Goal: Information Seeking & Learning: Learn about a topic

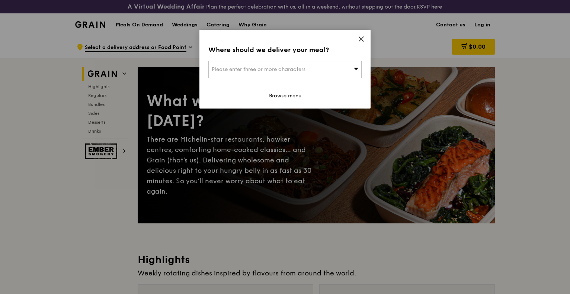
click at [361, 38] on icon at bounding box center [361, 39] width 7 height 7
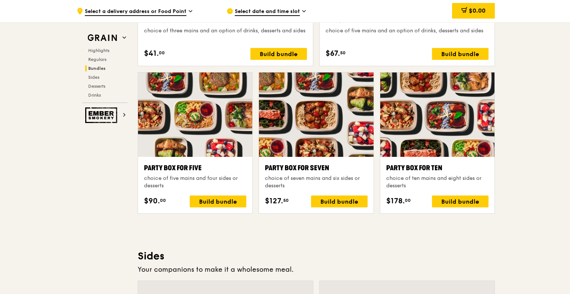
scroll to position [1452, 0]
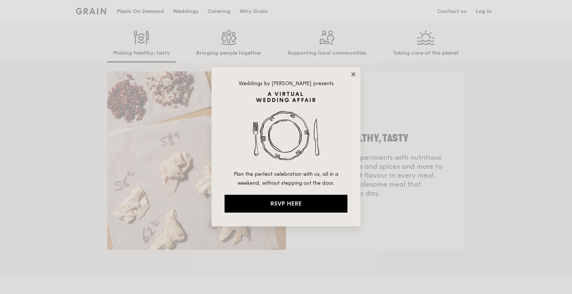
click at [356, 74] on icon at bounding box center [353, 74] width 7 height 7
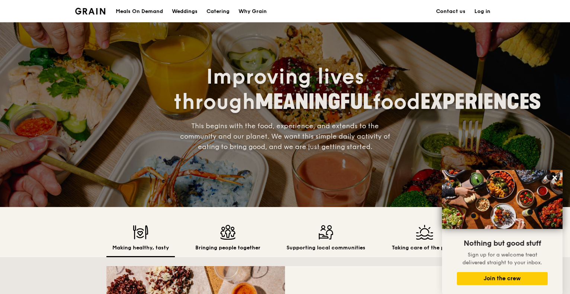
scroll to position [74, 0]
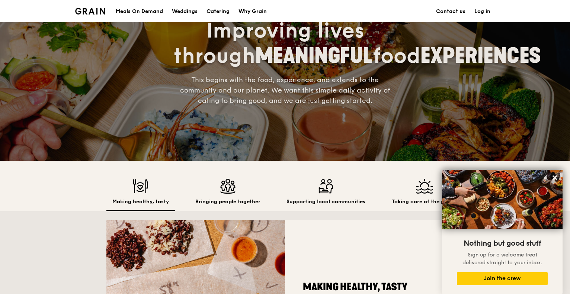
click at [230, 182] on img at bounding box center [227, 186] width 65 height 15
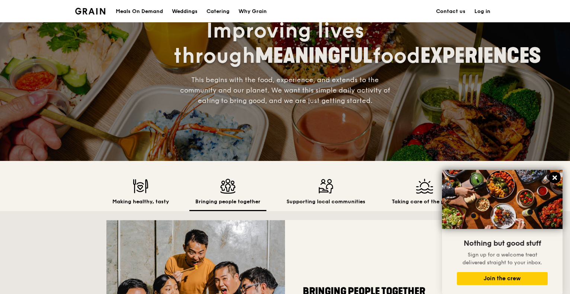
click at [554, 178] on icon at bounding box center [555, 178] width 4 height 4
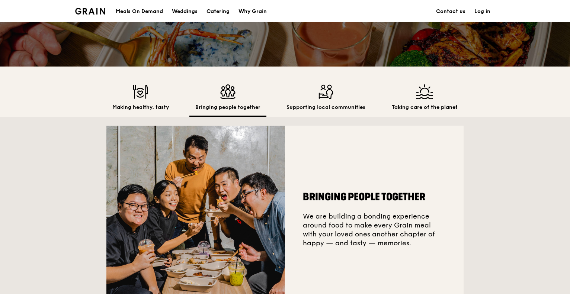
scroll to position [149, 0]
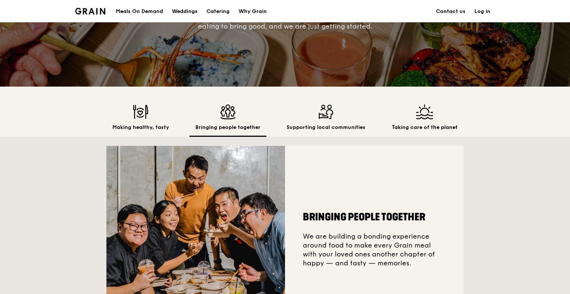
click at [330, 107] on img at bounding box center [326, 112] width 79 height 15
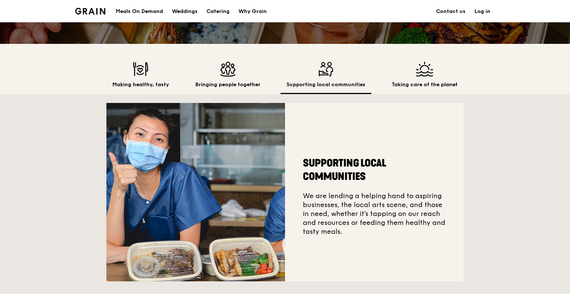
scroll to position [112, 0]
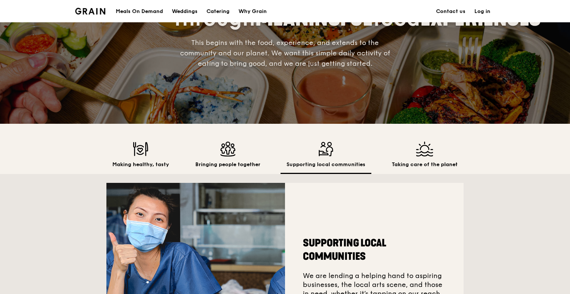
click at [417, 162] on h2 "Taking care of the planet" at bounding box center [425, 164] width 66 height 7
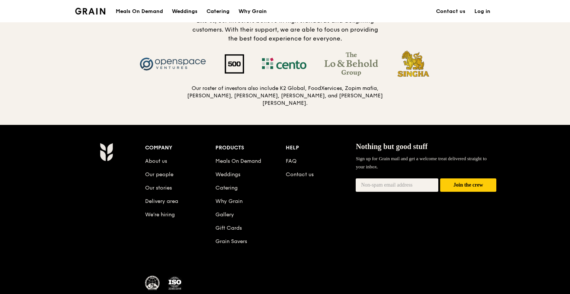
scroll to position [829, 0]
